Goal: Task Accomplishment & Management: Manage account settings

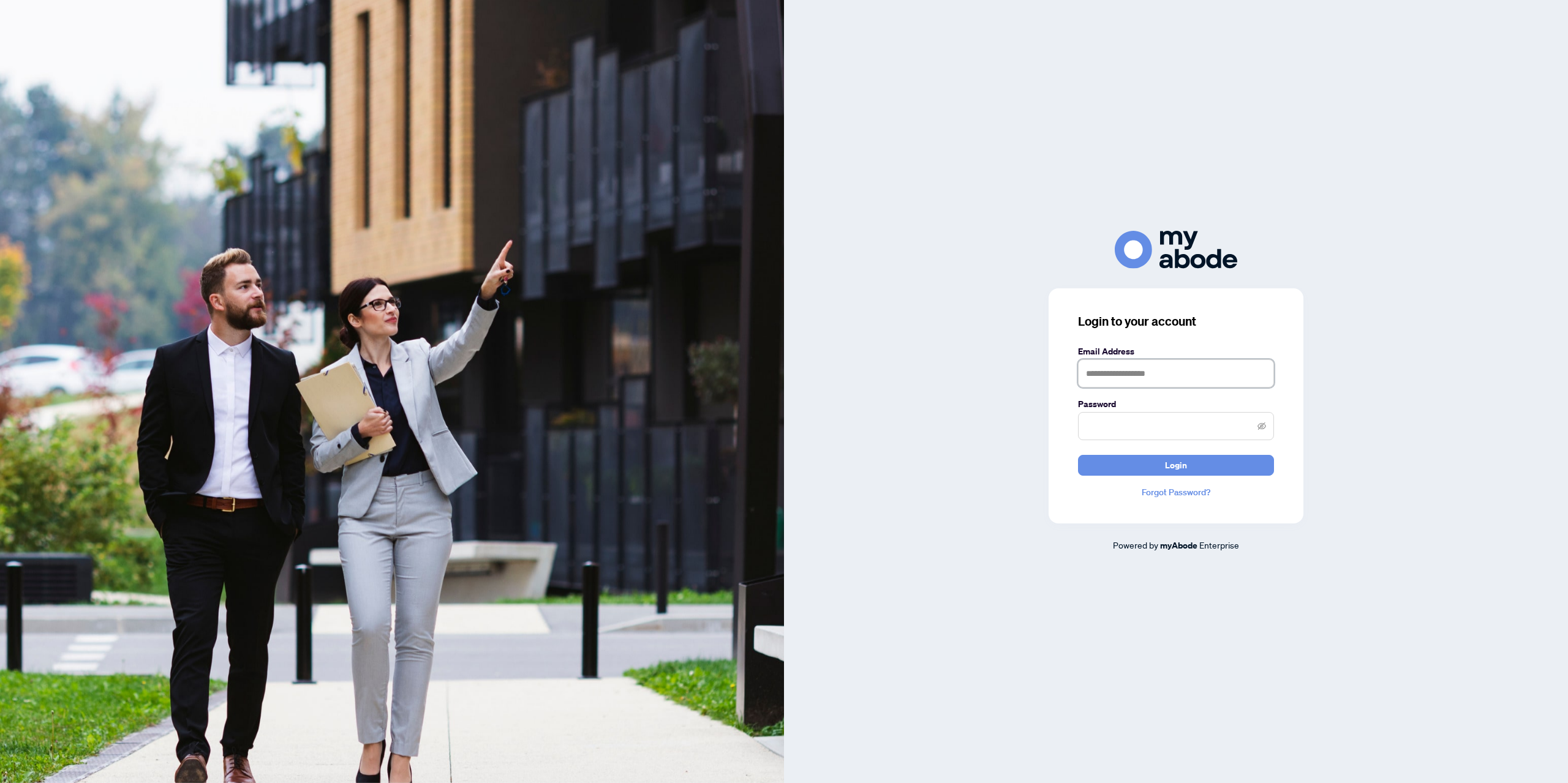
click at [1104, 376] on input "text" at bounding box center [1176, 374] width 196 height 28
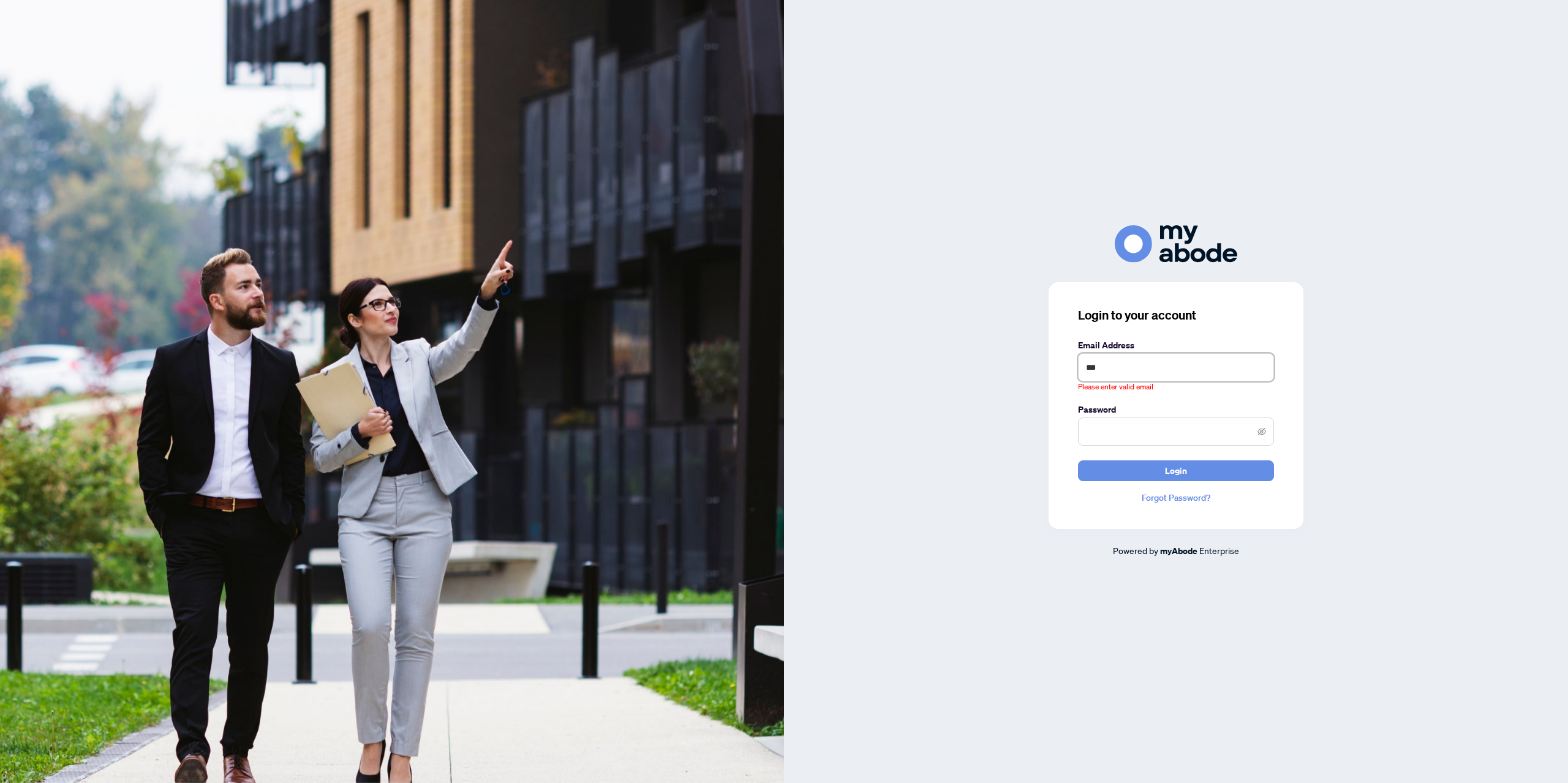
click at [1108, 367] on input "***" at bounding box center [1176, 367] width 196 height 28
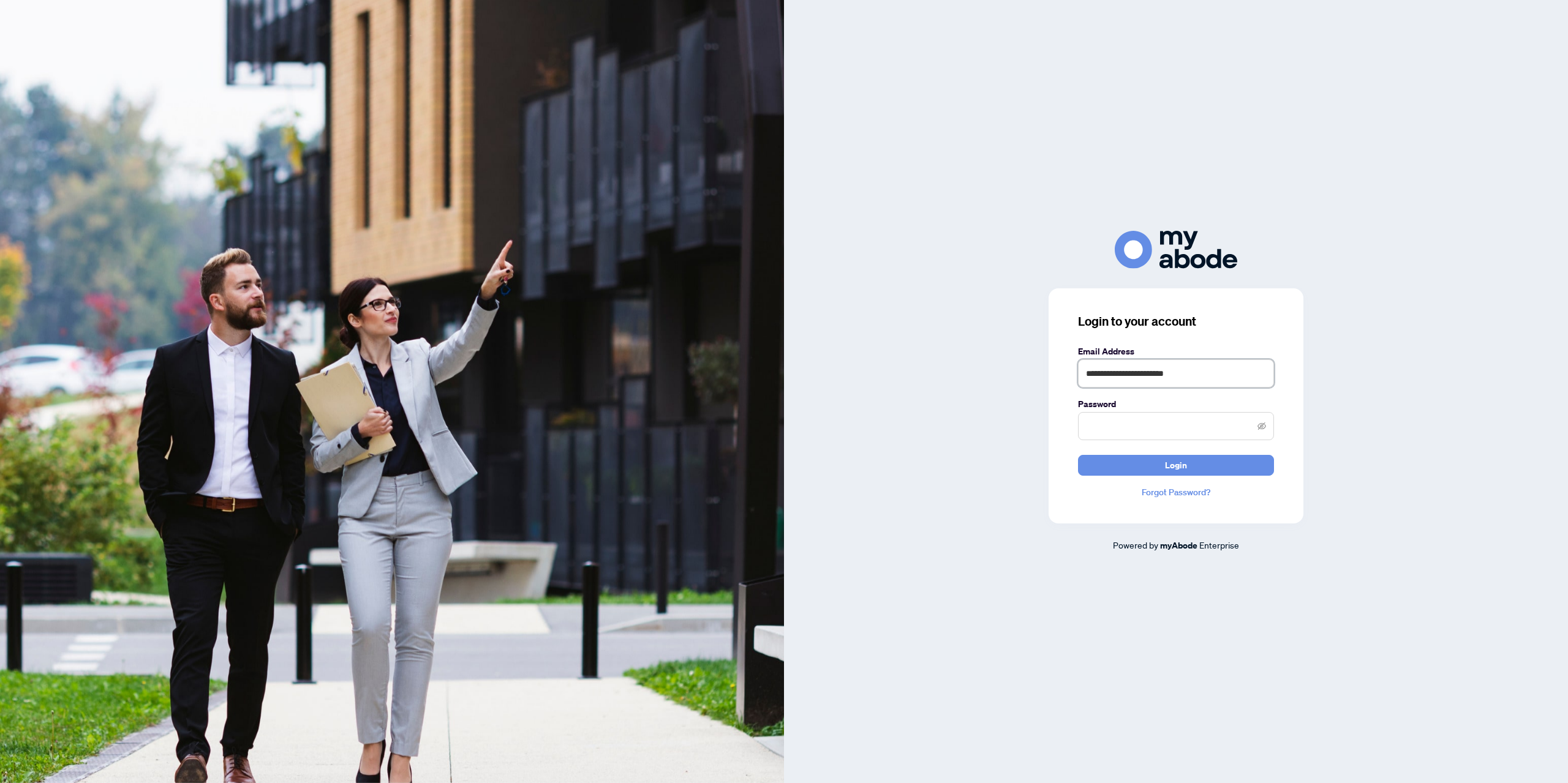
type input "**********"
click at [1172, 467] on span "Login" at bounding box center [1176, 465] width 22 height 19
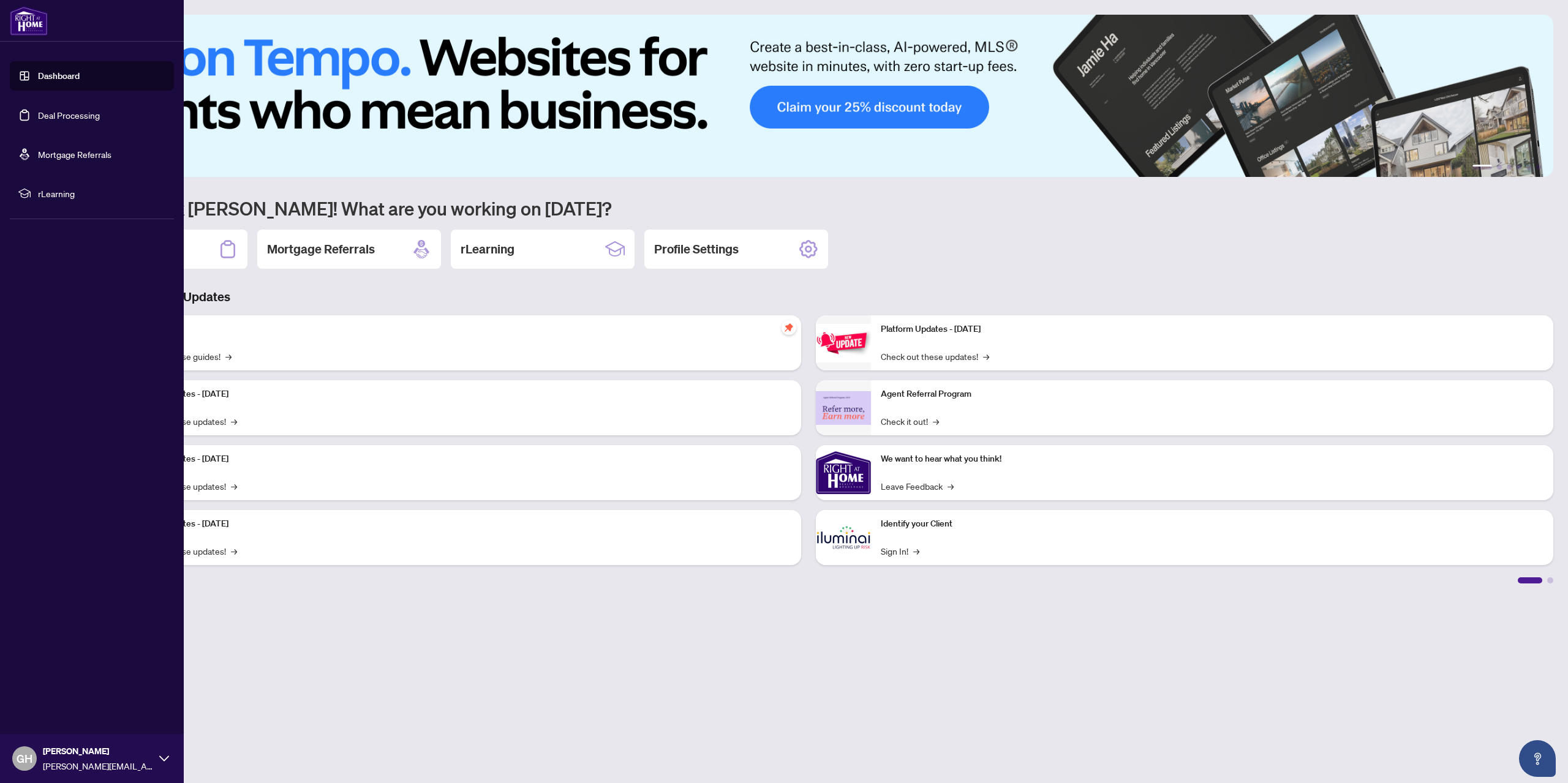
click at [62, 116] on link "Deal Processing" at bounding box center [69, 115] width 62 height 11
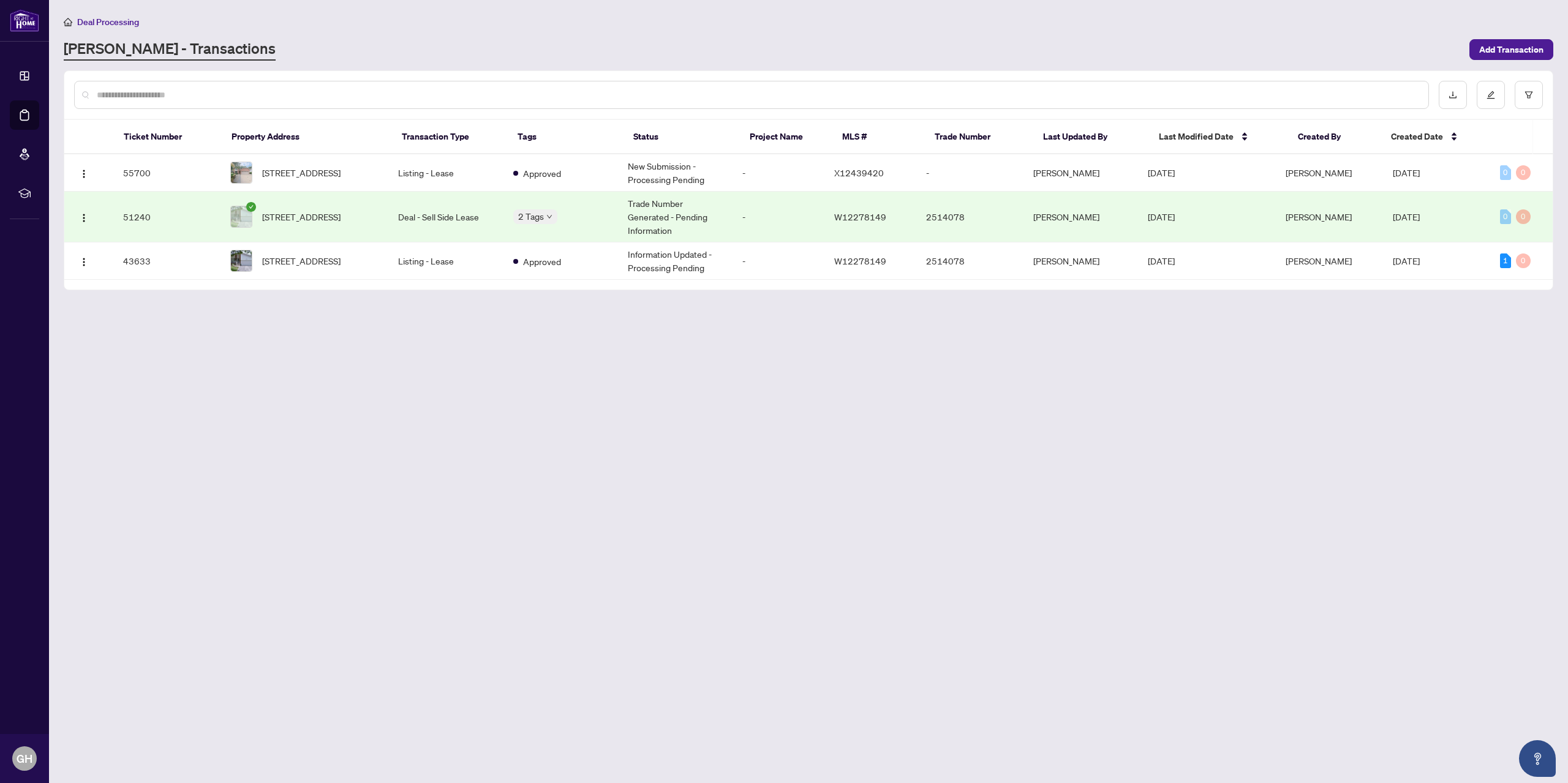
click at [679, 207] on td "Trade Number Generated - Pending Information" at bounding box center [675, 217] width 115 height 51
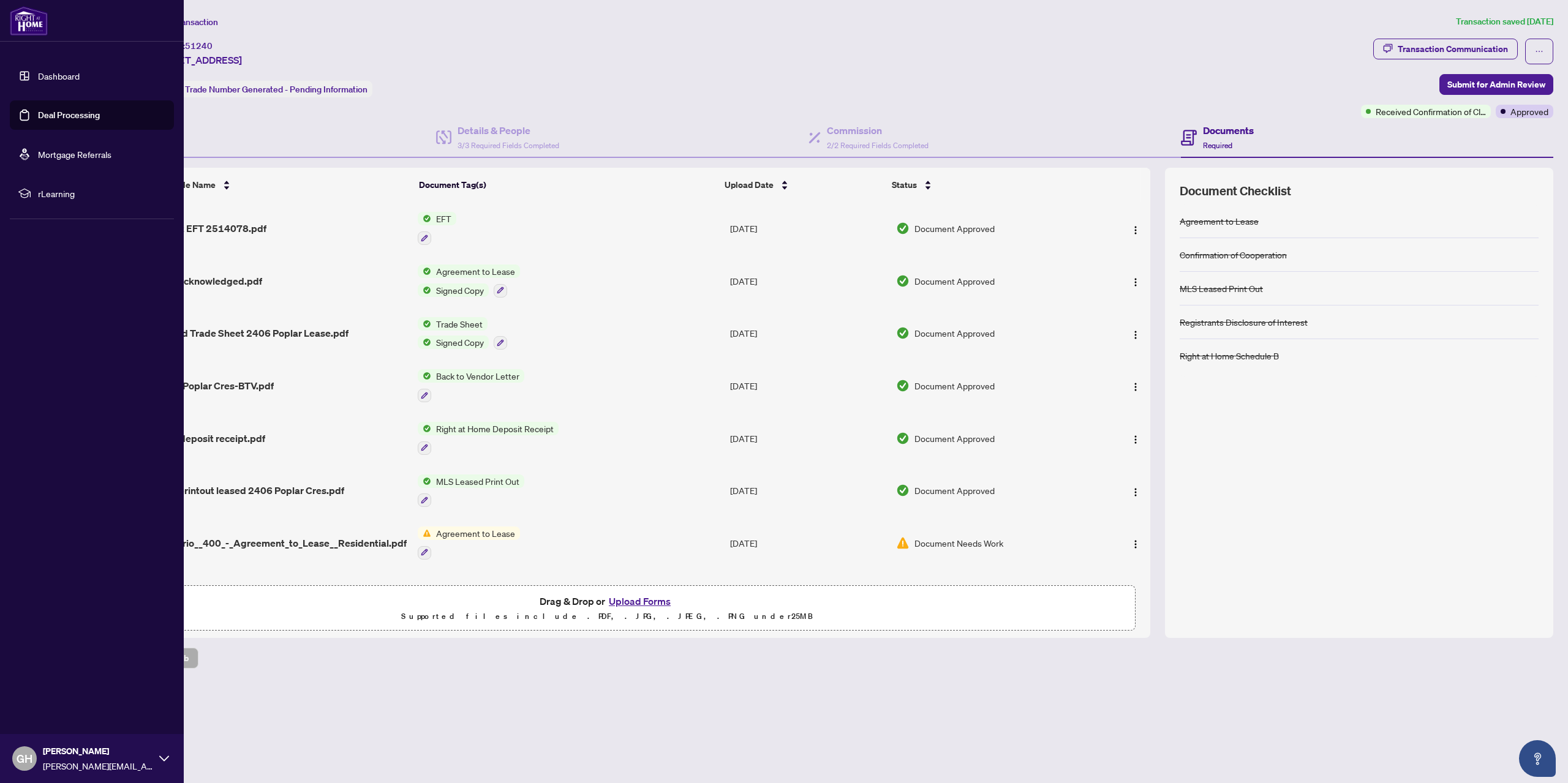
click at [59, 72] on link "Dashboard" at bounding box center [59, 75] width 42 height 11
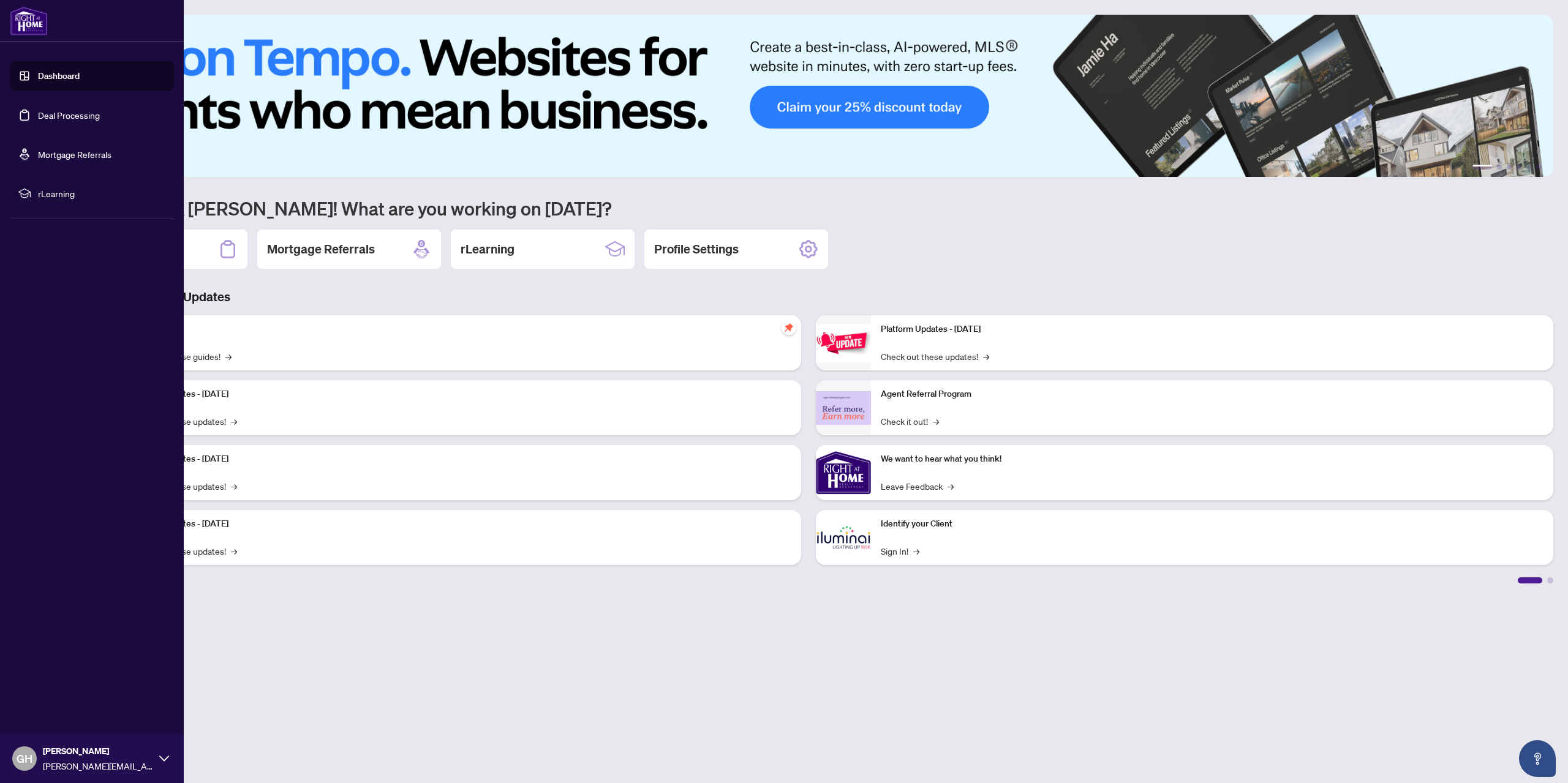
click at [51, 113] on link "Deal Processing" at bounding box center [69, 115] width 62 height 11
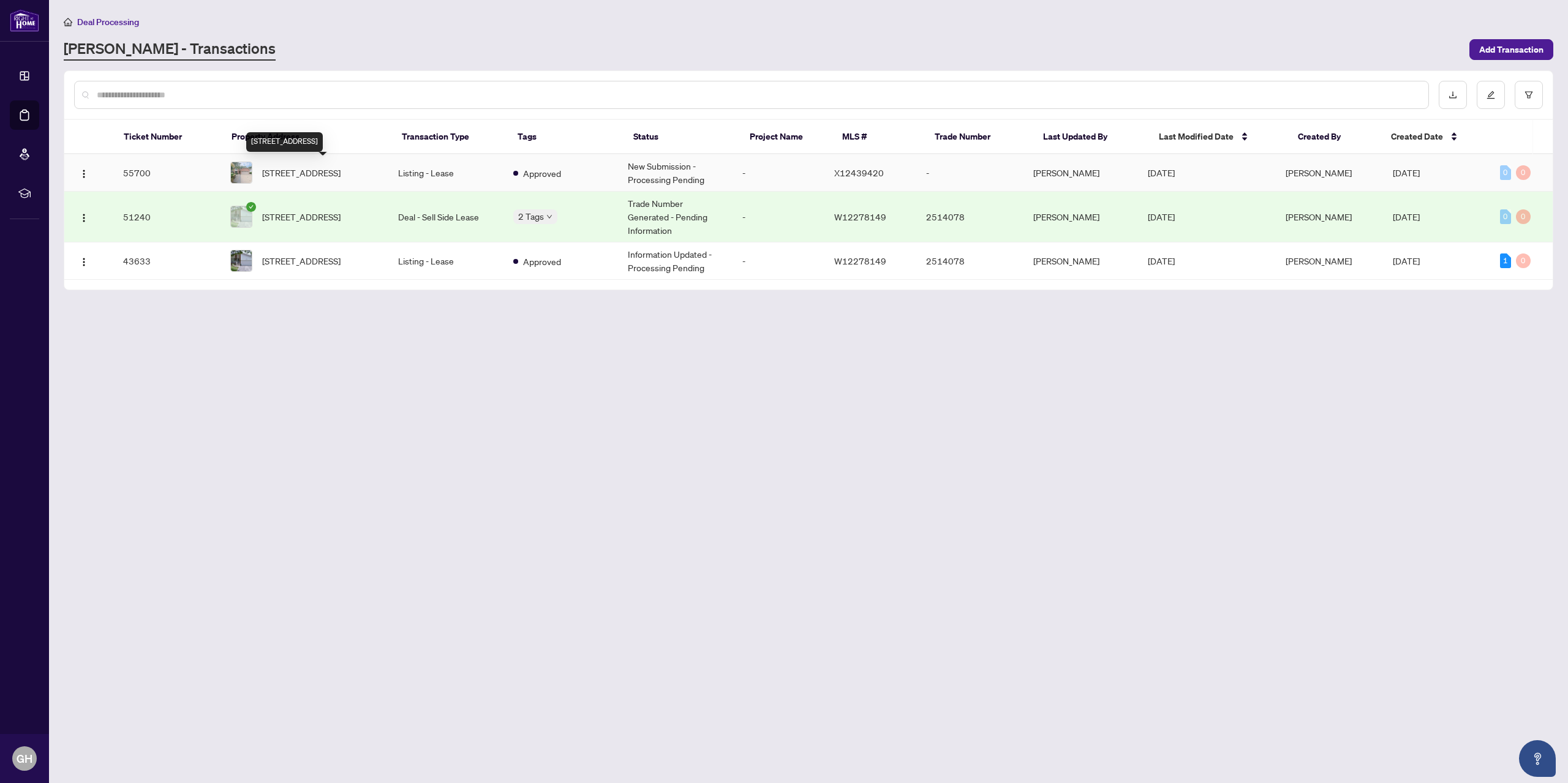
click at [309, 168] on span "[STREET_ADDRESS]" at bounding box center [301, 172] width 79 height 13
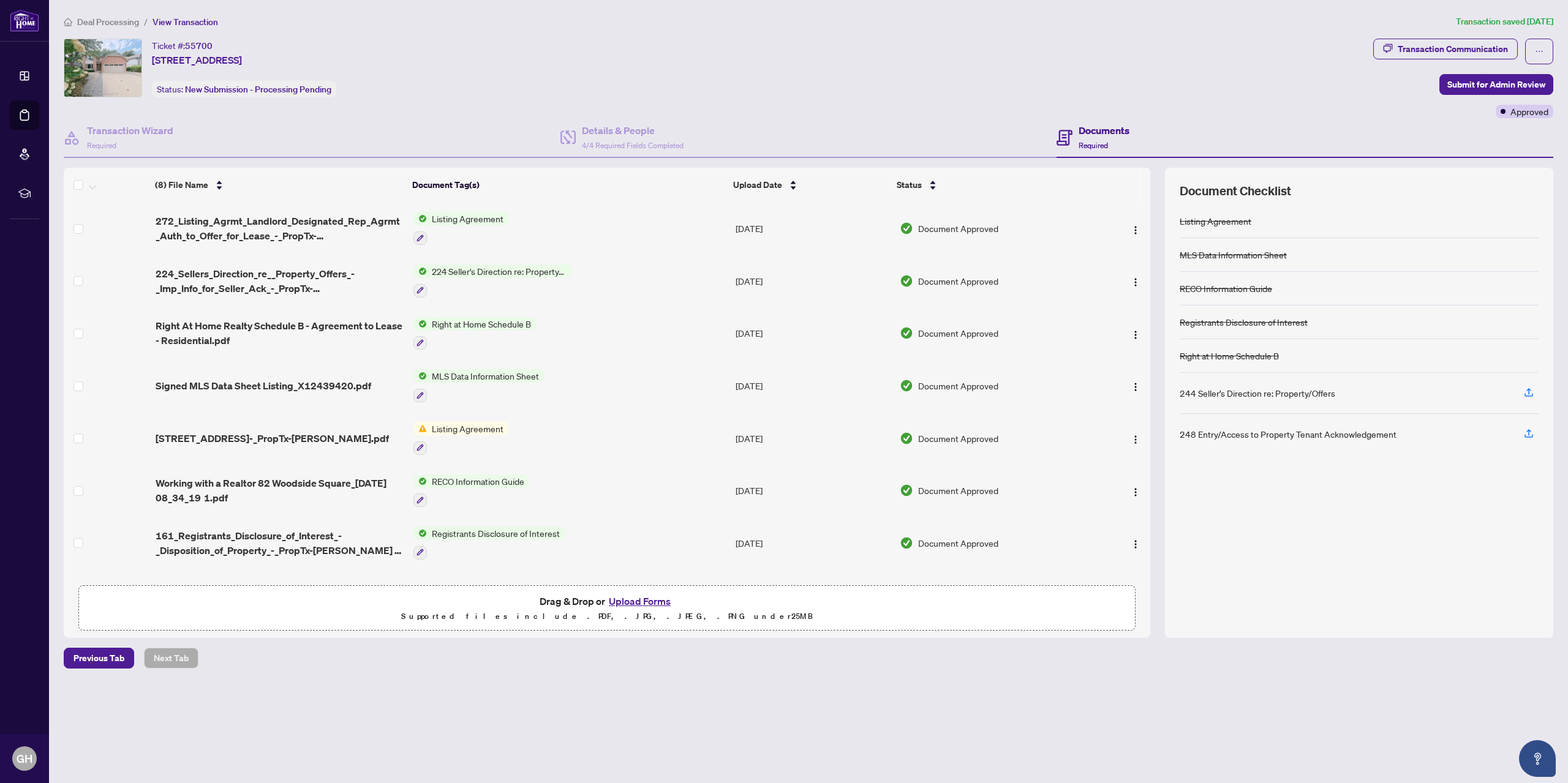
click at [445, 424] on span "Listing Agreement" at bounding box center [467, 428] width 81 height 13
click at [436, 479] on span "Listing Agreement" at bounding box center [444, 485] width 81 height 13
